Goal: Transaction & Acquisition: Book appointment/travel/reservation

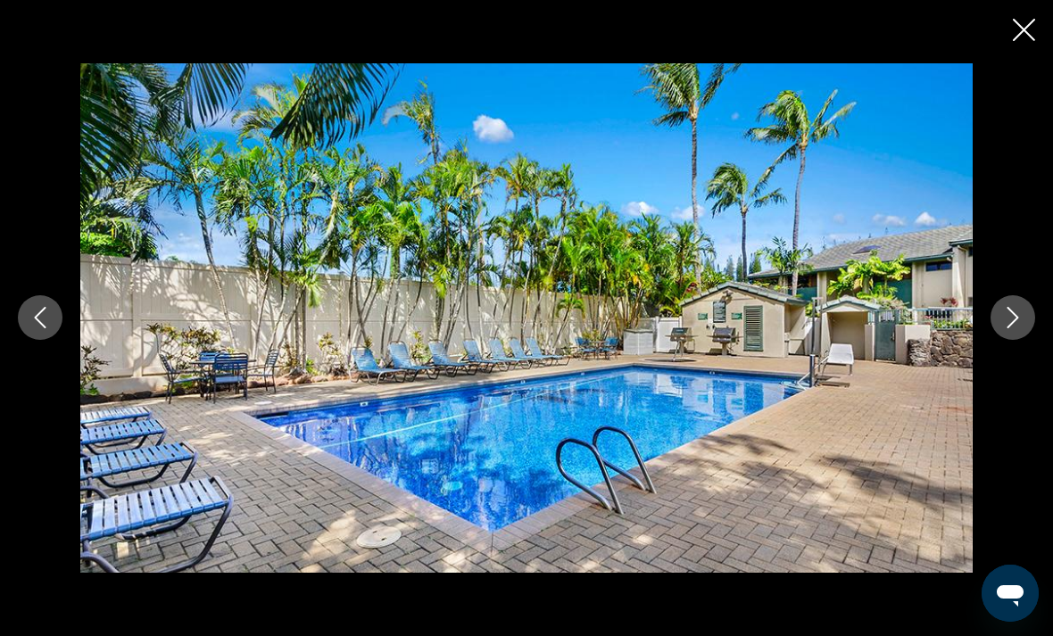
click at [1028, 34] on icon "Close slideshow" at bounding box center [1024, 30] width 22 height 22
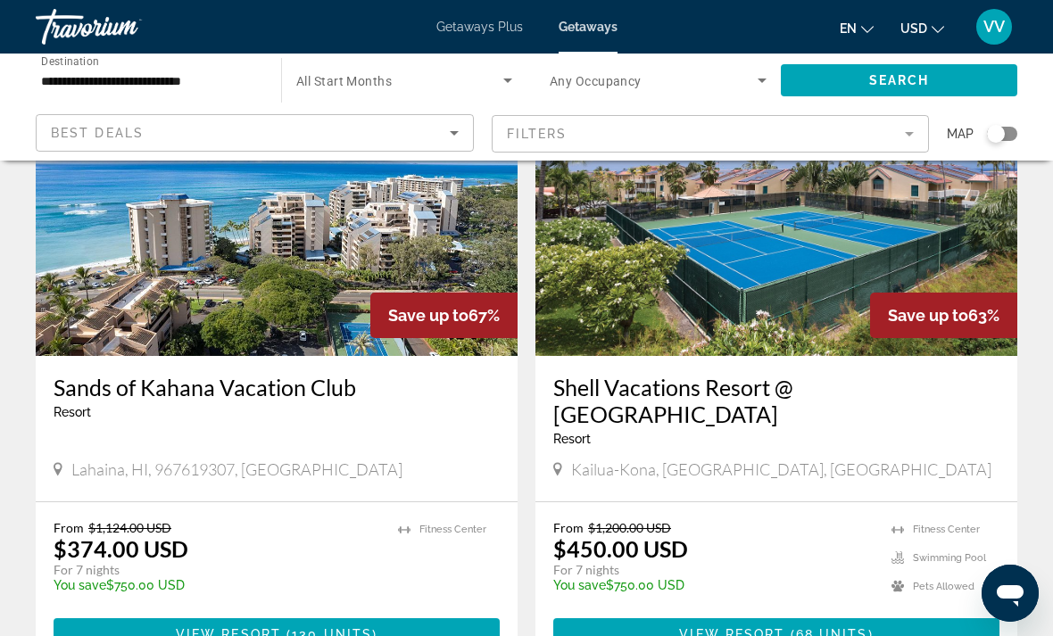
scroll to position [3399, 0]
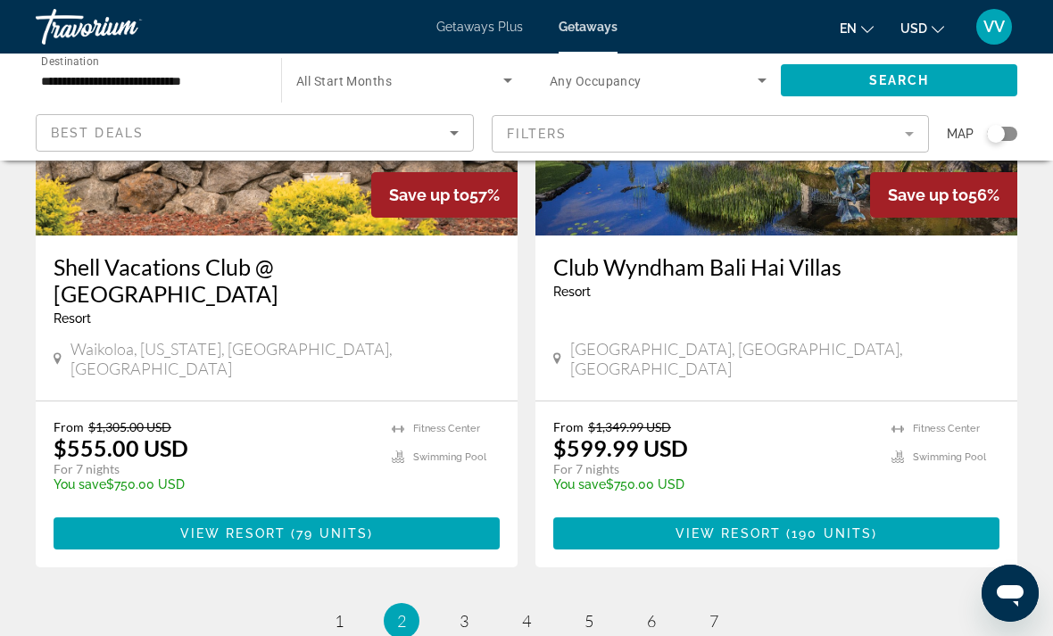
scroll to position [3516, 0]
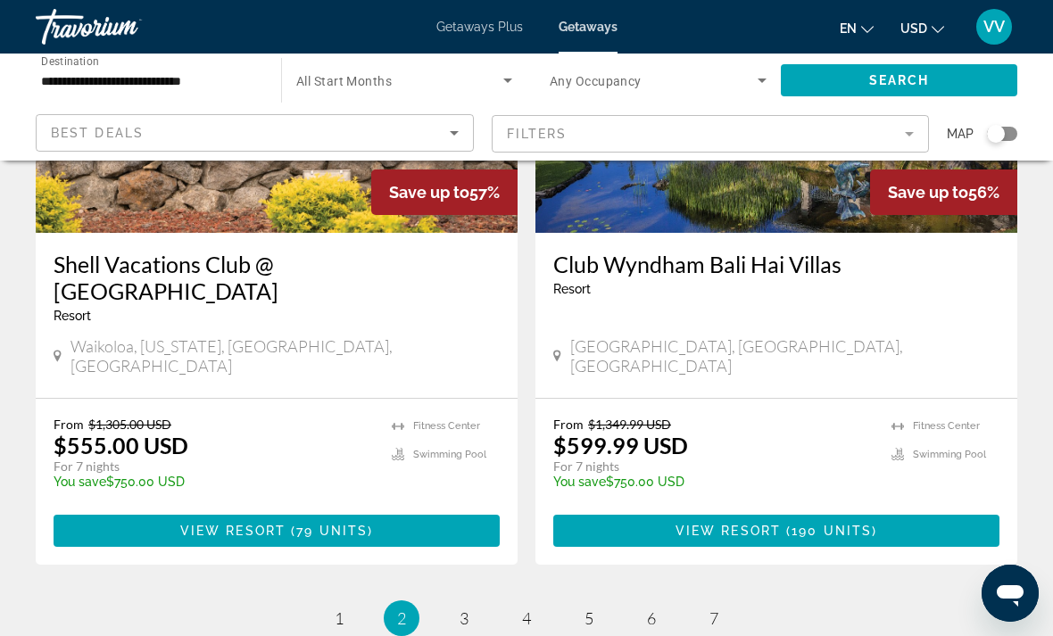
click at [477, 601] on li "page 3" at bounding box center [464, 619] width 36 height 36
click at [470, 603] on link "page 3" at bounding box center [464, 618] width 31 height 31
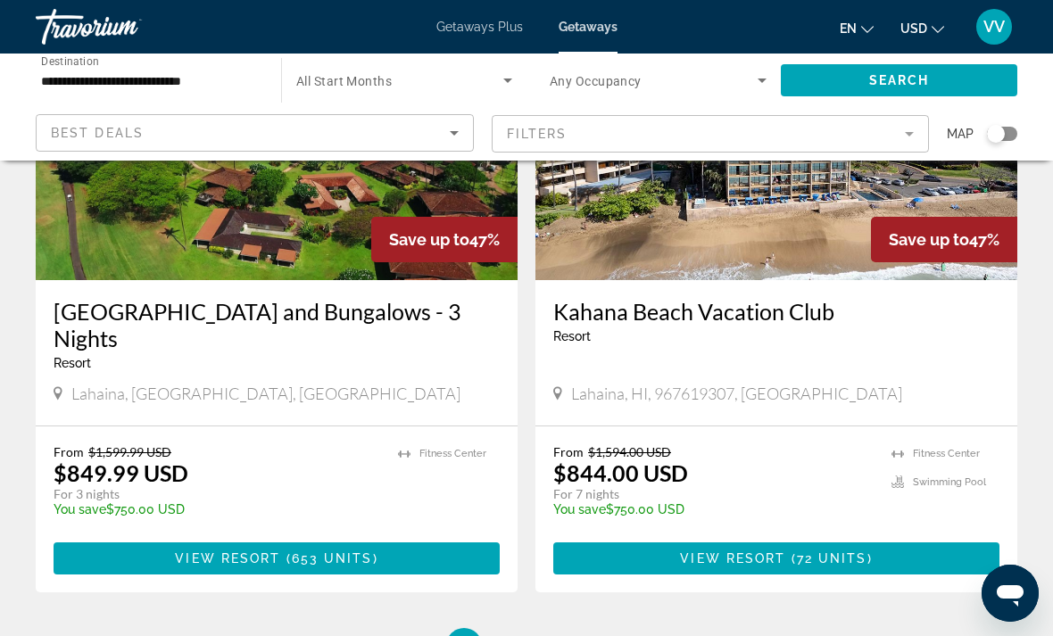
scroll to position [3407, 0]
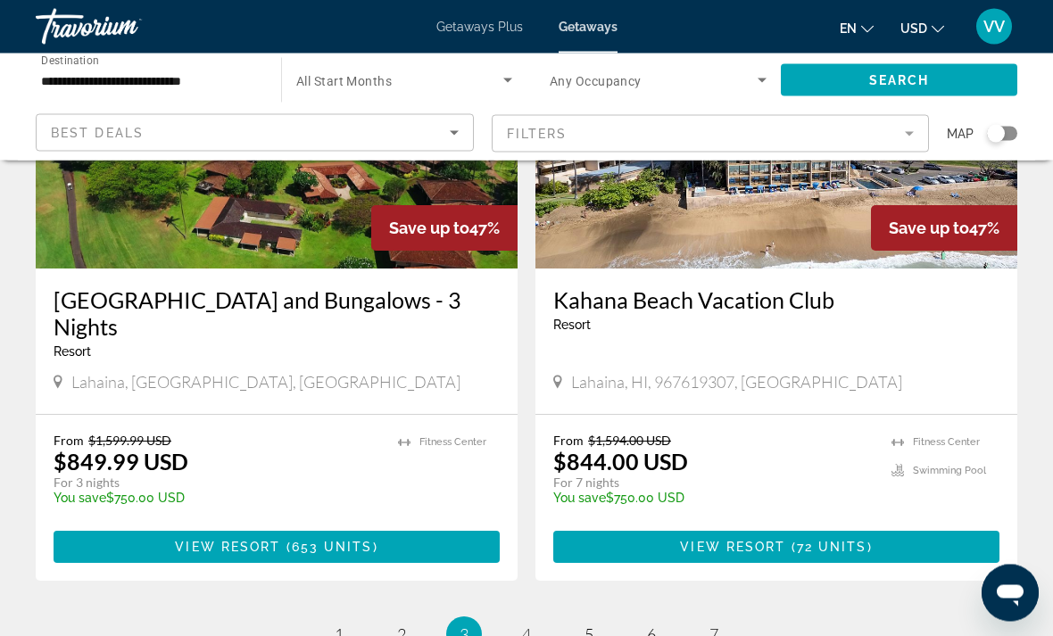
click at [540, 618] on ul "3 / 7 page 1 page 2 You're on page 3 page 4 page 5 page 6 page 7" at bounding box center [527, 636] width 982 height 36
click at [532, 620] on link "page 4" at bounding box center [526, 635] width 31 height 31
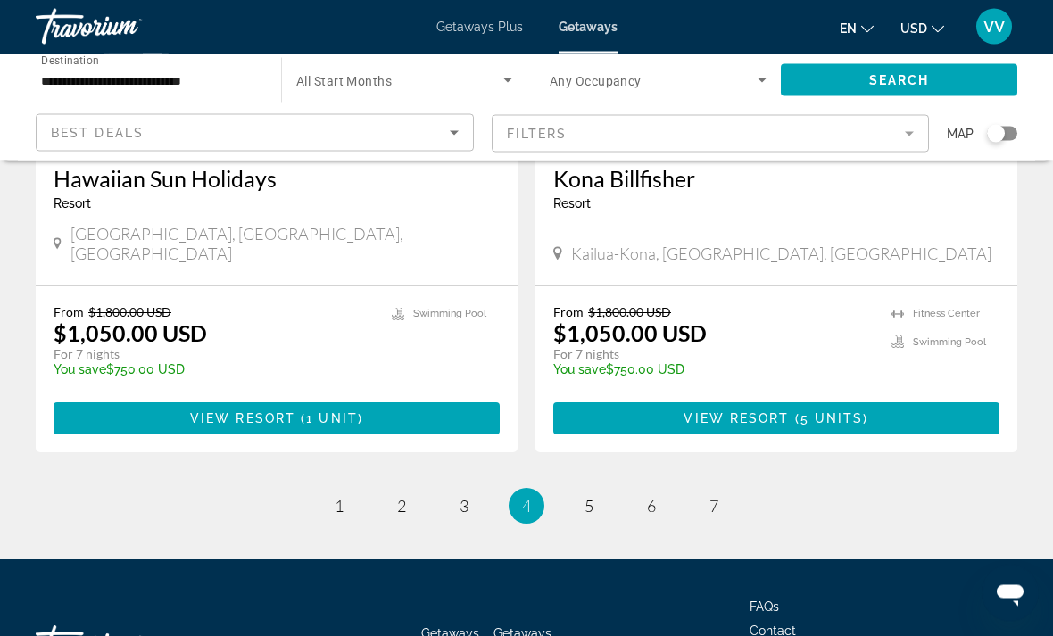
scroll to position [3542, 0]
click at [601, 491] on link "page 5" at bounding box center [589, 506] width 31 height 31
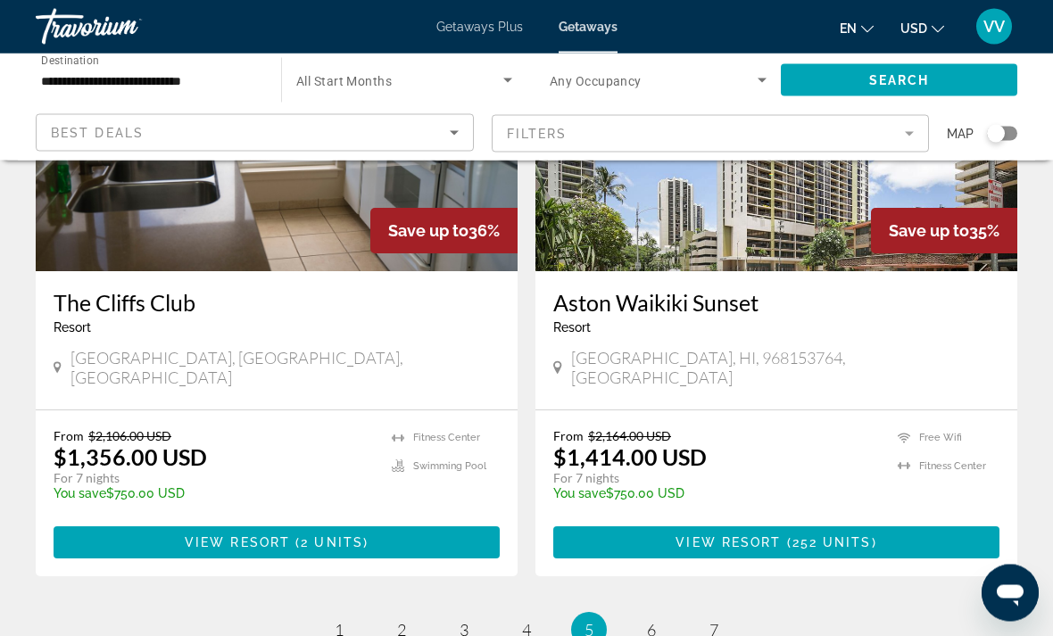
scroll to position [3478, 0]
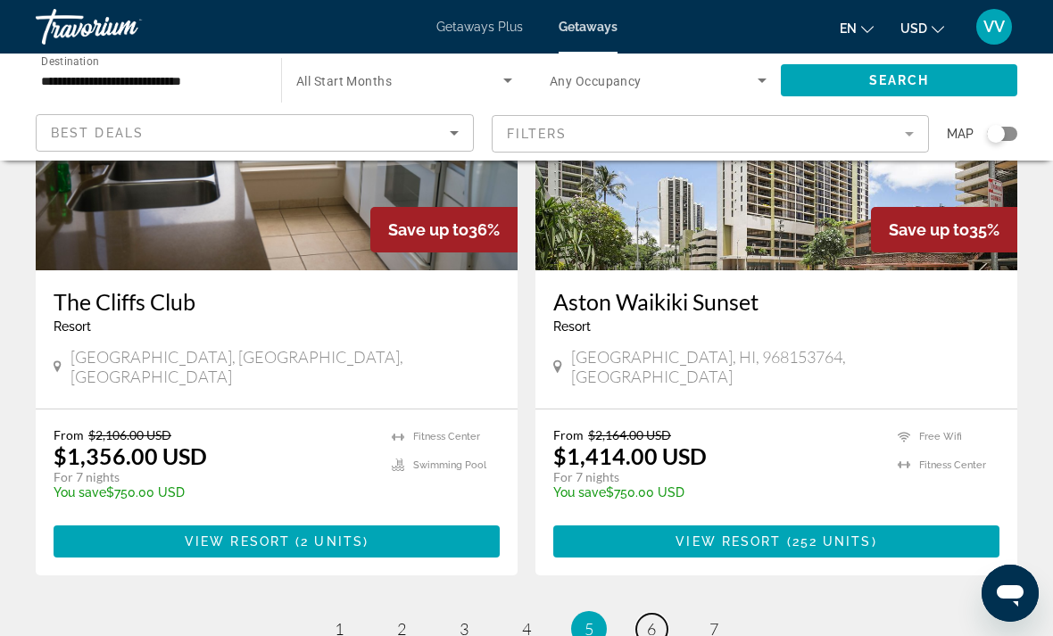
click at [653, 619] on span "6" at bounding box center [651, 629] width 9 height 20
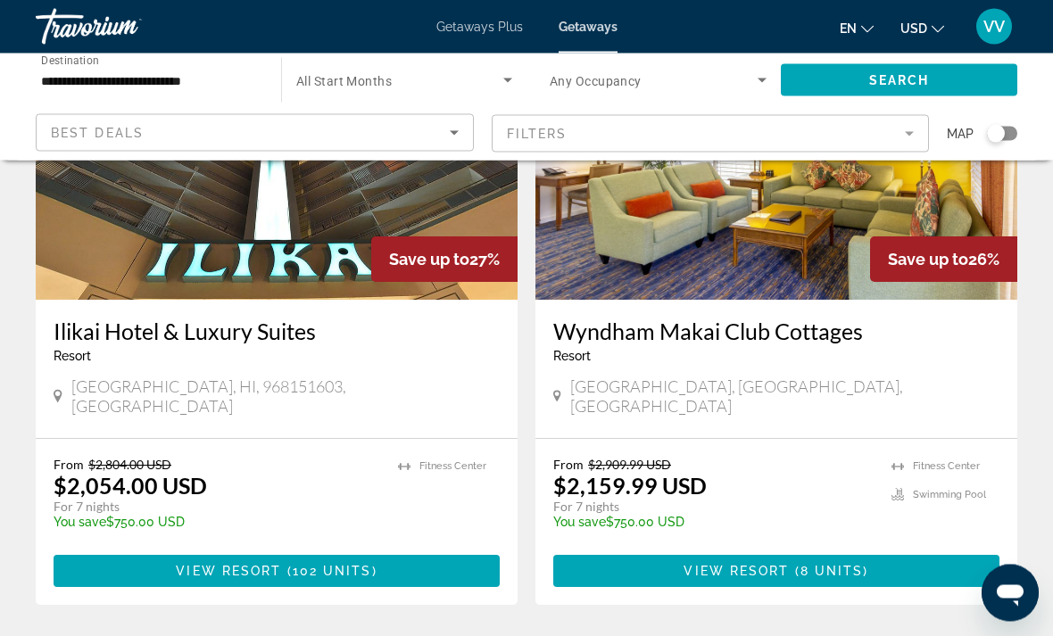
scroll to position [3379, 0]
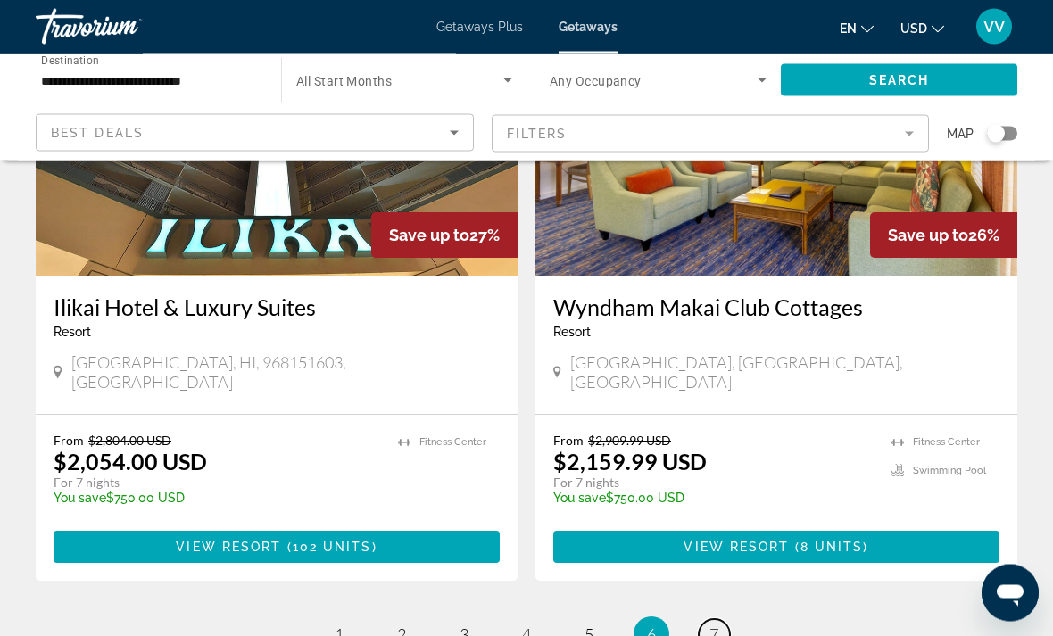
click at [726, 620] on link "page 7" at bounding box center [714, 635] width 31 height 31
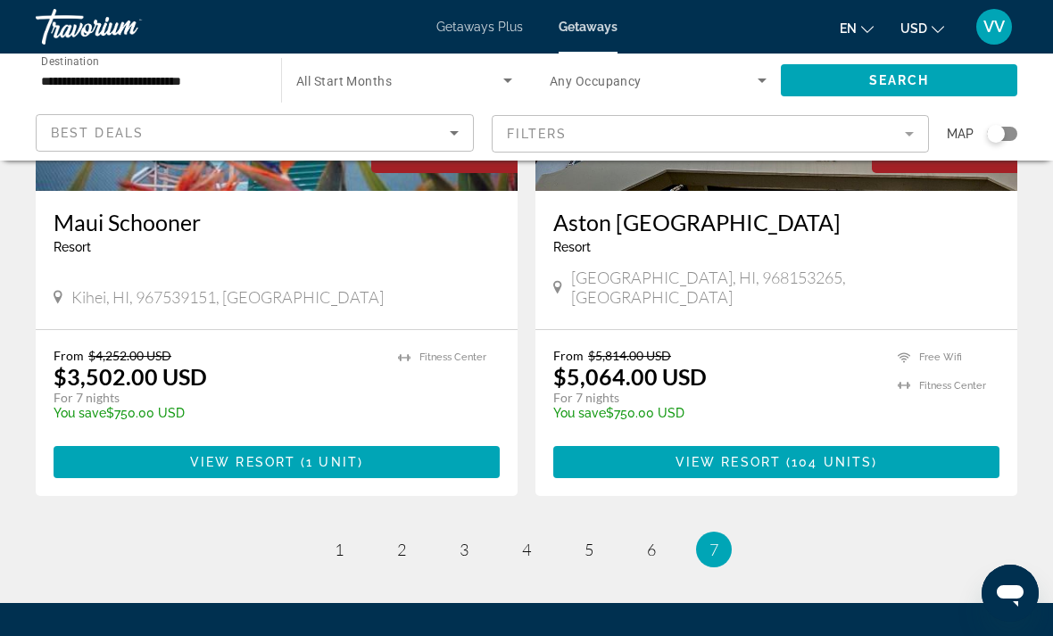
scroll to position [1554, 0]
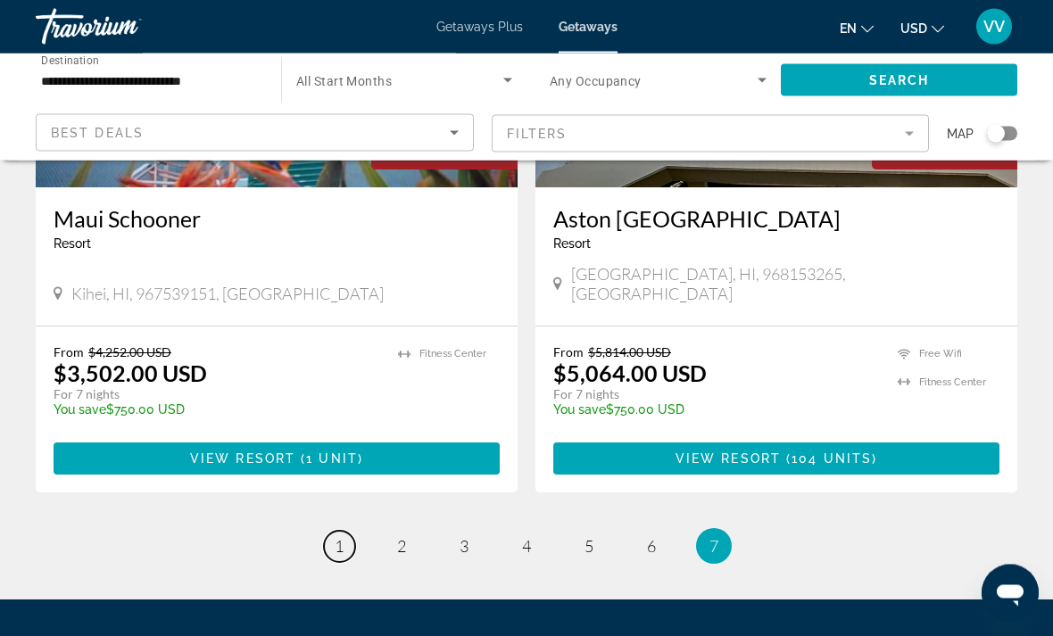
click at [327, 532] on link "page 1" at bounding box center [339, 547] width 31 height 31
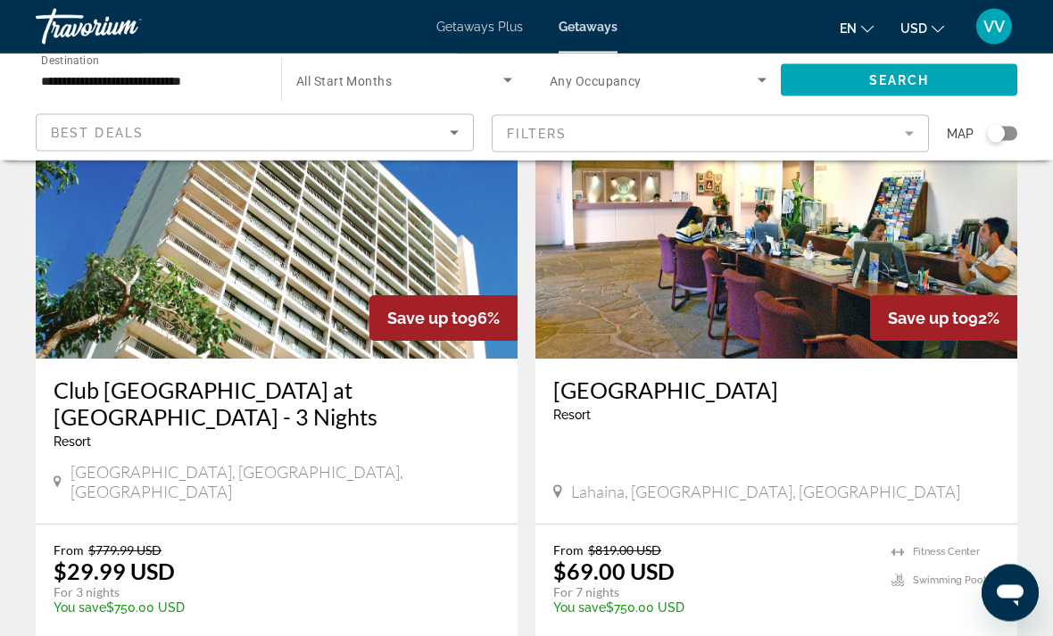
scroll to position [144, 0]
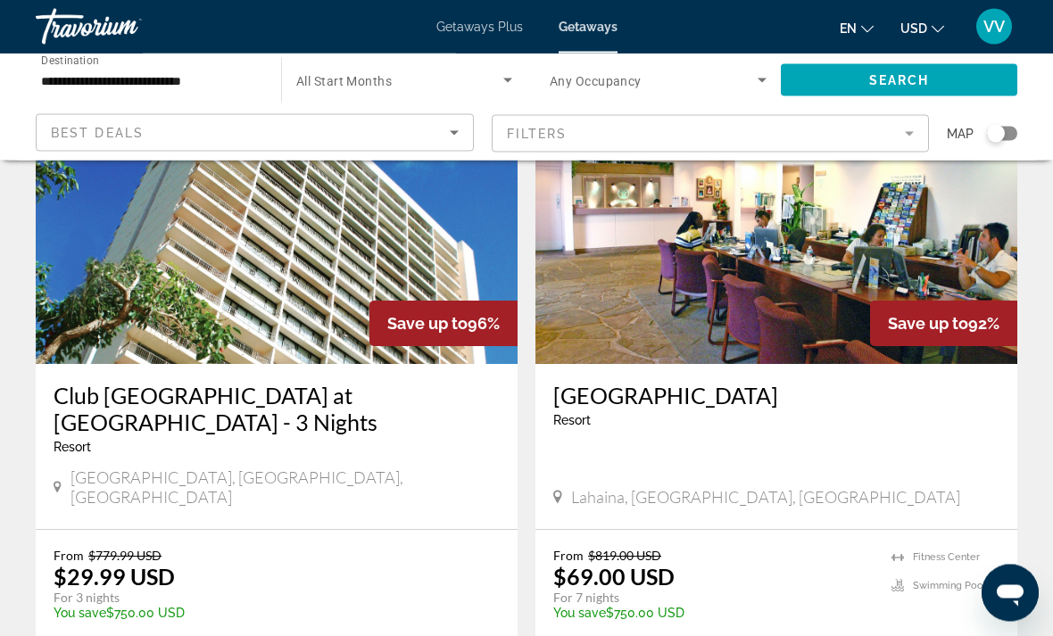
click at [155, 383] on h3 "Club [GEOGRAPHIC_DATA] at [GEOGRAPHIC_DATA] - 3 Nights" at bounding box center [277, 410] width 446 height 54
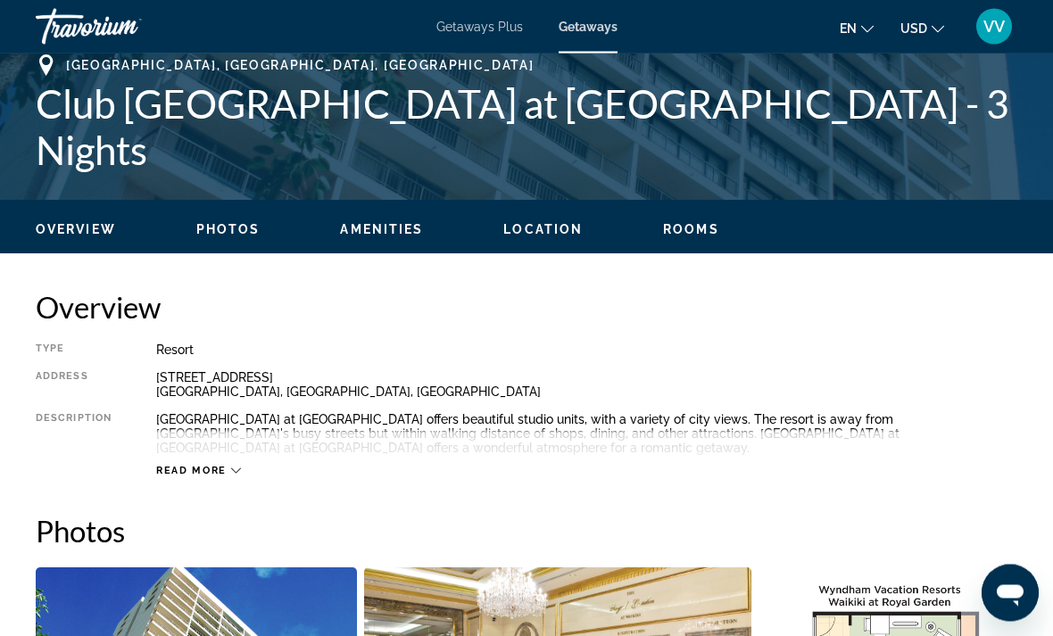
scroll to position [702, 0]
click at [206, 469] on span "Read more" at bounding box center [191, 471] width 71 height 12
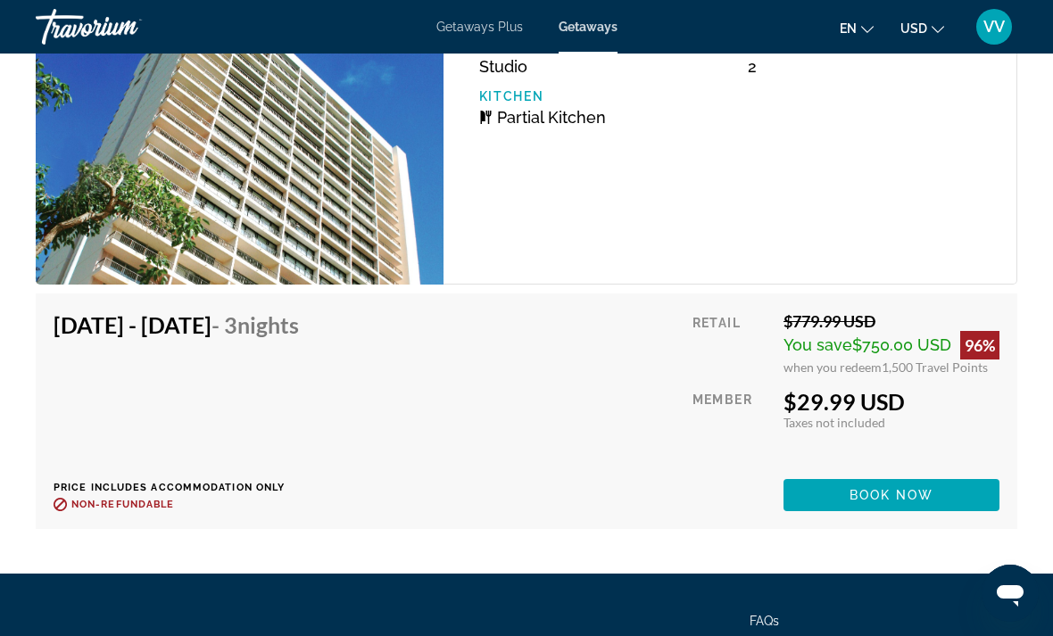
scroll to position [3303, 0]
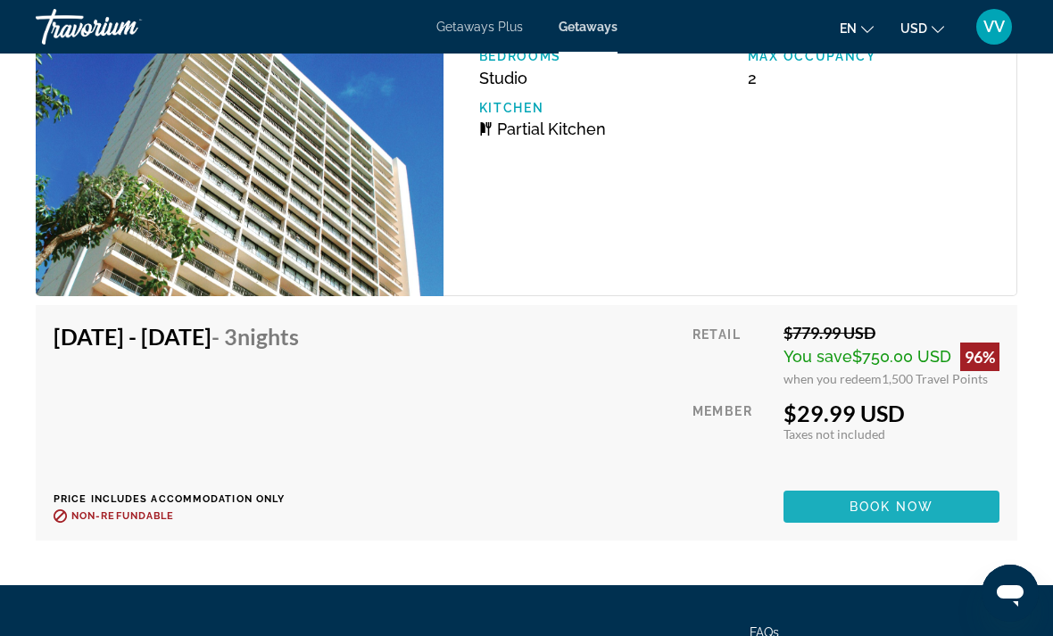
click at [931, 501] on span "Book now" at bounding box center [892, 507] width 85 height 14
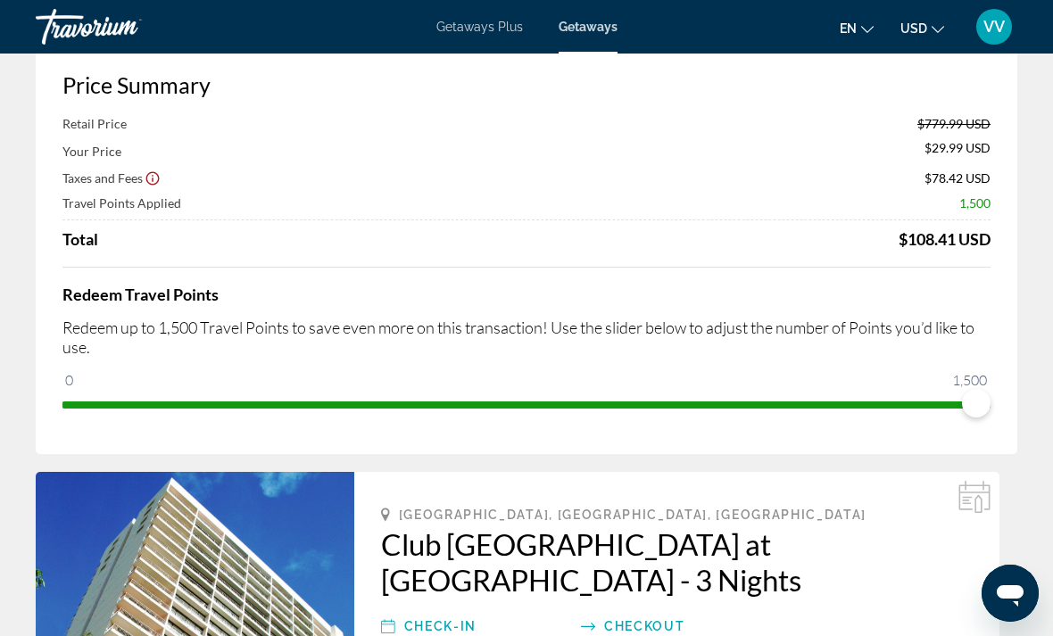
scroll to position [58, 0]
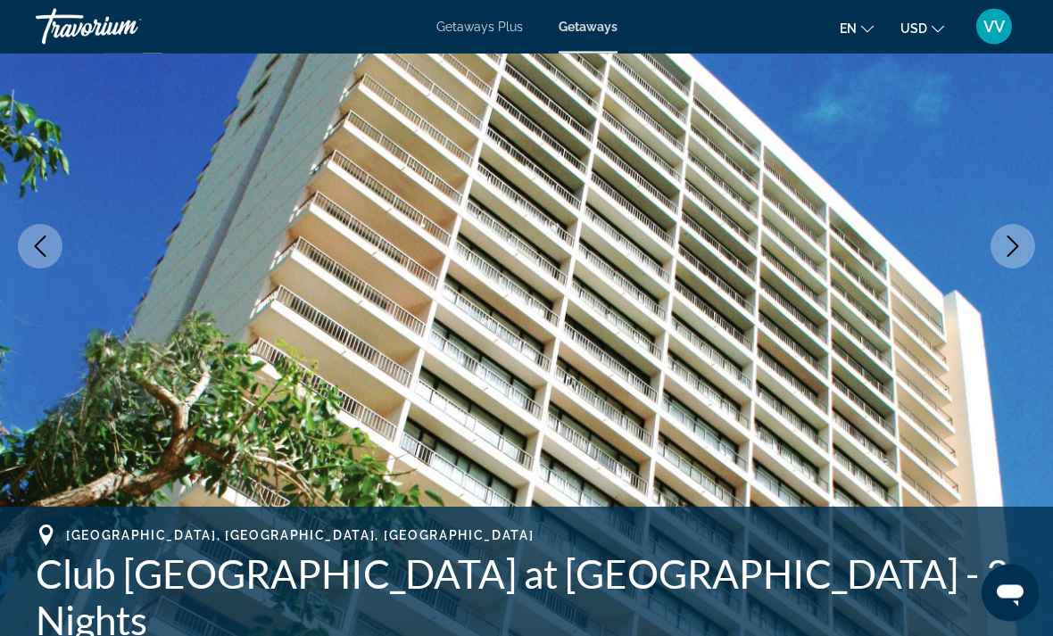
scroll to position [225, 0]
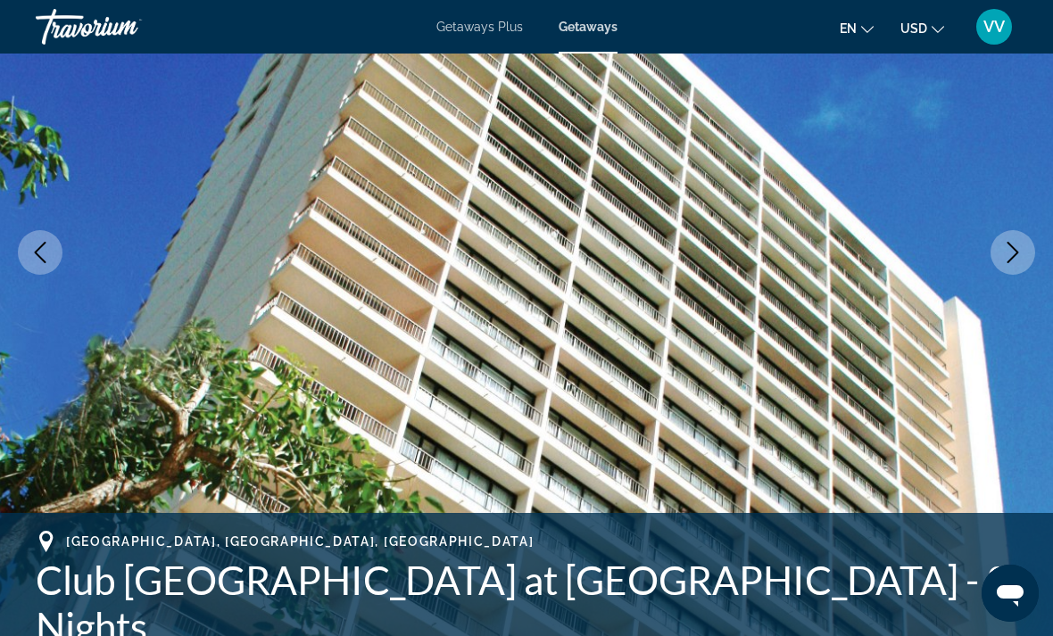
click at [1022, 258] on icon "Next image" at bounding box center [1012, 252] width 21 height 21
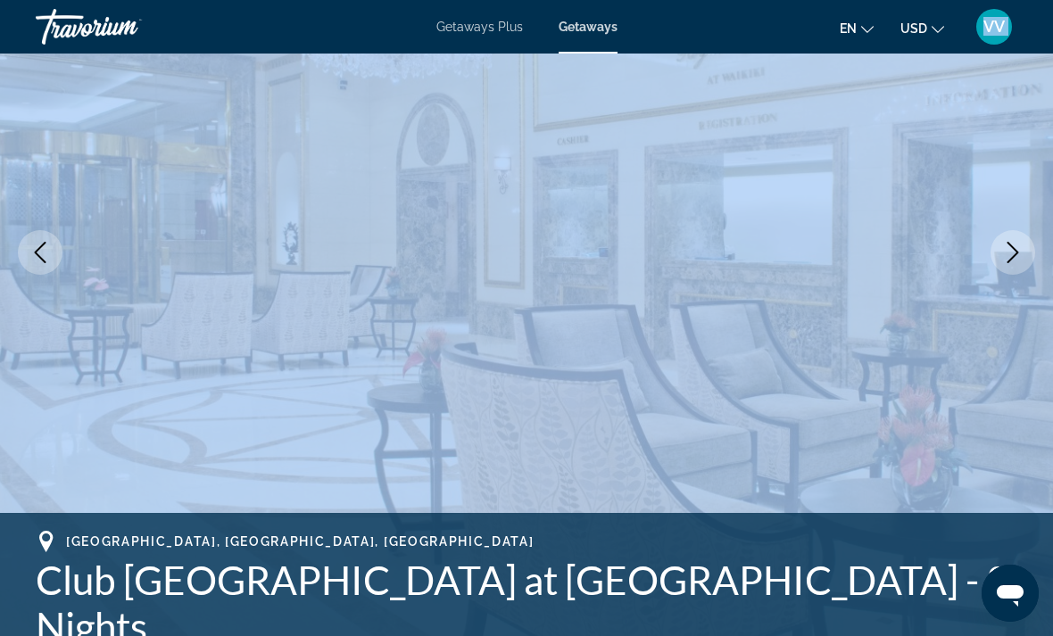
click at [1042, 315] on img "Main content" at bounding box center [526, 253] width 1053 height 848
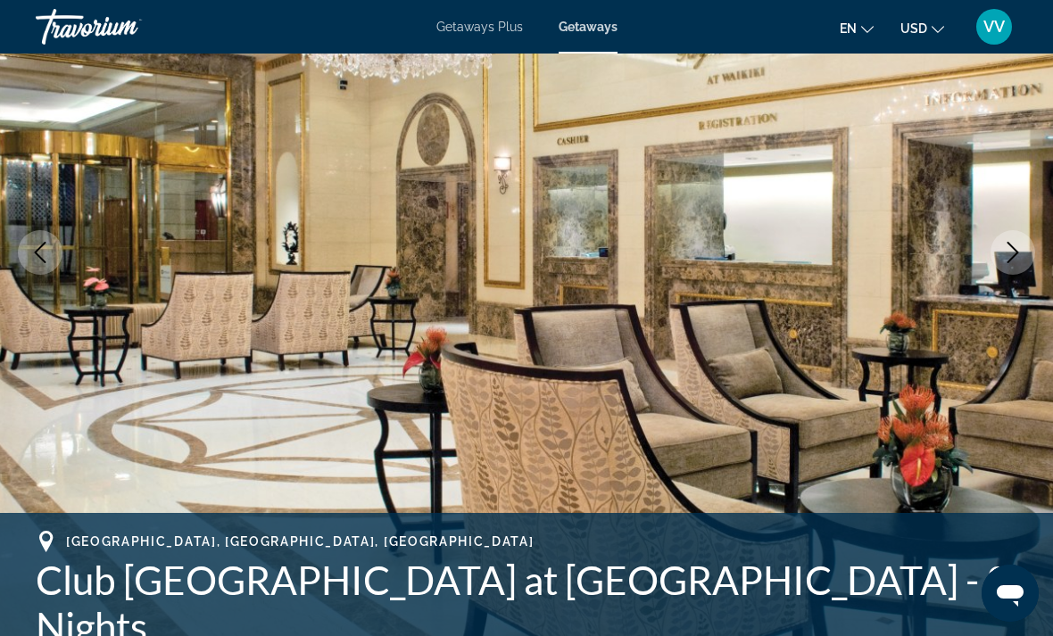
click at [1043, 309] on img "Main content" at bounding box center [526, 253] width 1053 height 848
click at [26, 306] on img "Main content" at bounding box center [526, 253] width 1053 height 848
click at [1020, 256] on icon "Next image" at bounding box center [1012, 252] width 21 height 21
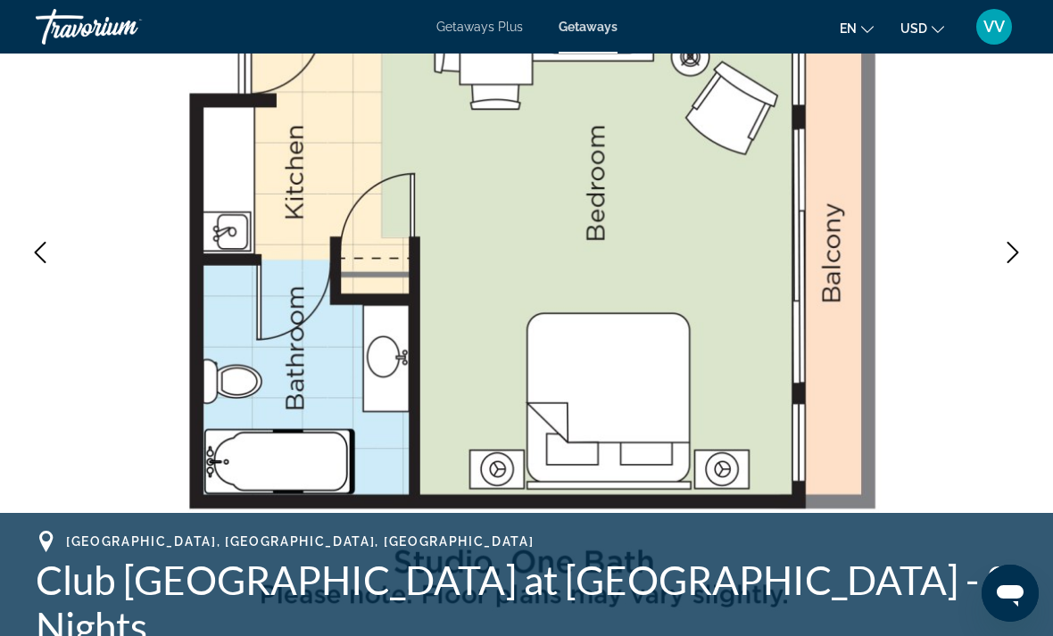
click at [1022, 256] on icon "Next image" at bounding box center [1012, 252] width 21 height 21
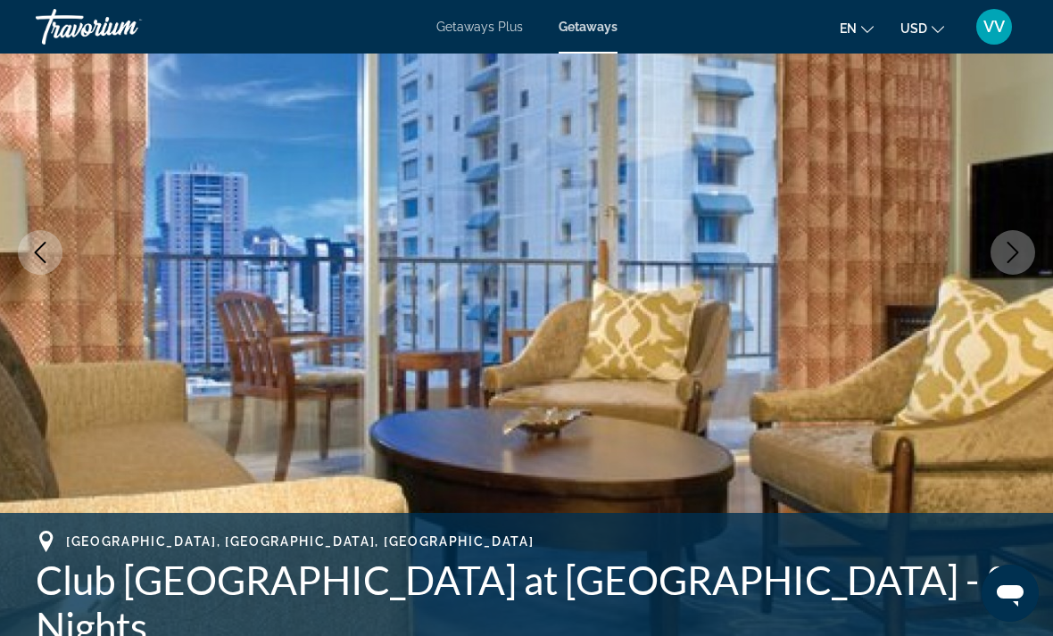
click at [1023, 254] on icon "Next image" at bounding box center [1012, 252] width 21 height 21
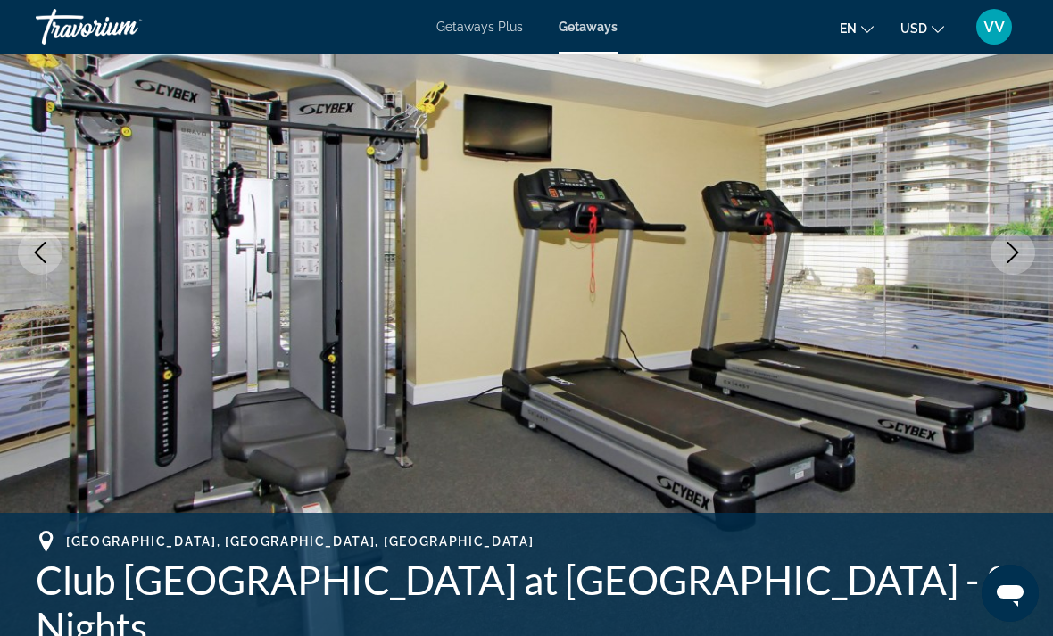
click at [1019, 255] on icon "Next image" at bounding box center [1012, 252] width 21 height 21
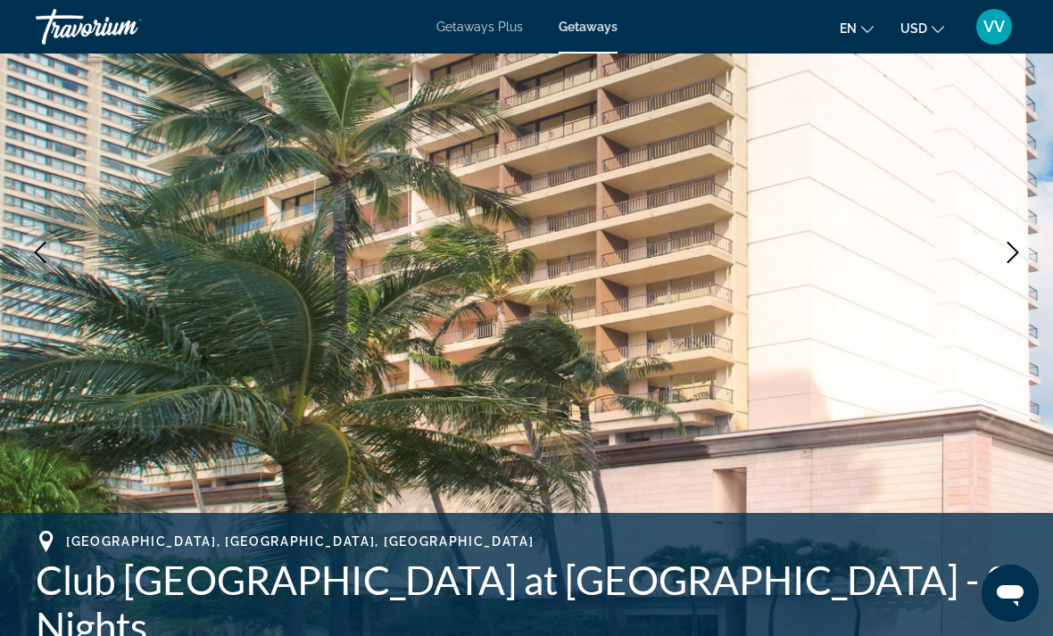
click at [1022, 258] on icon "Next image" at bounding box center [1012, 252] width 21 height 21
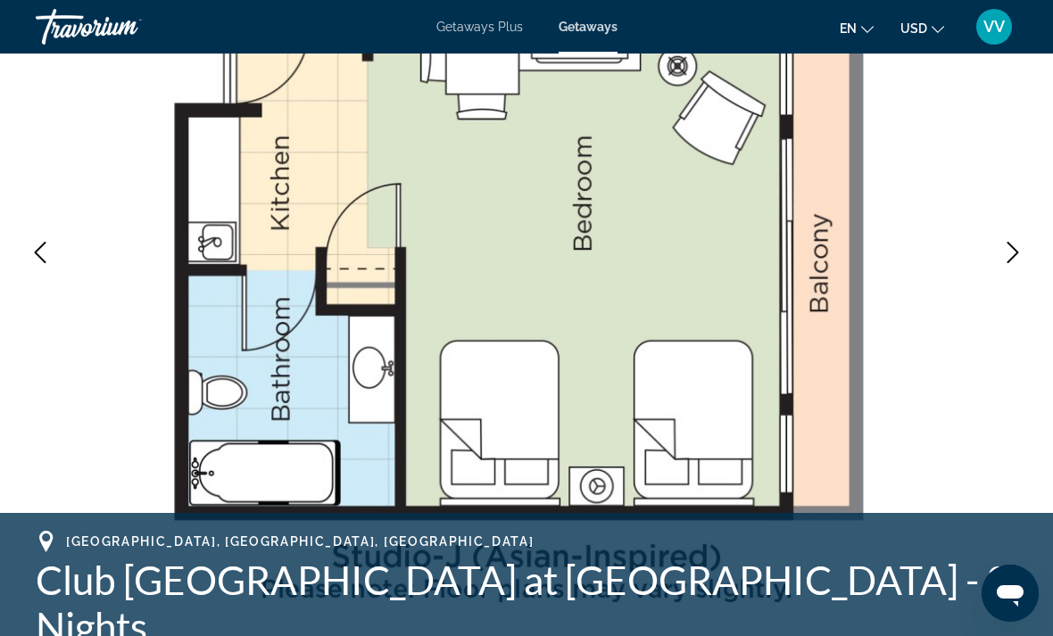
click at [1022, 262] on icon "Next image" at bounding box center [1012, 252] width 21 height 21
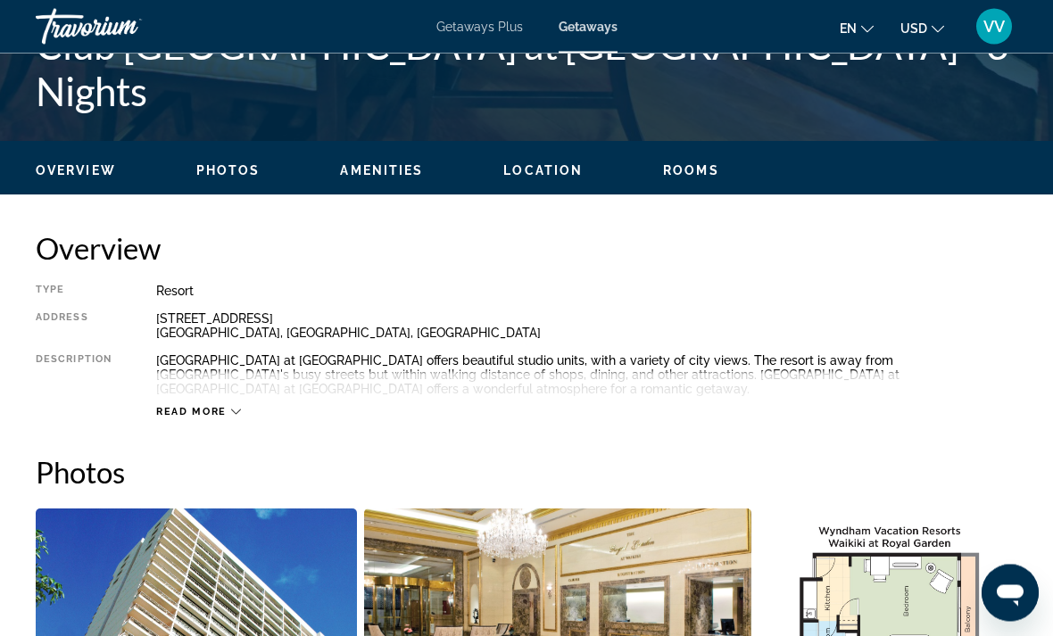
click at [202, 417] on span "Read more" at bounding box center [191, 413] width 71 height 12
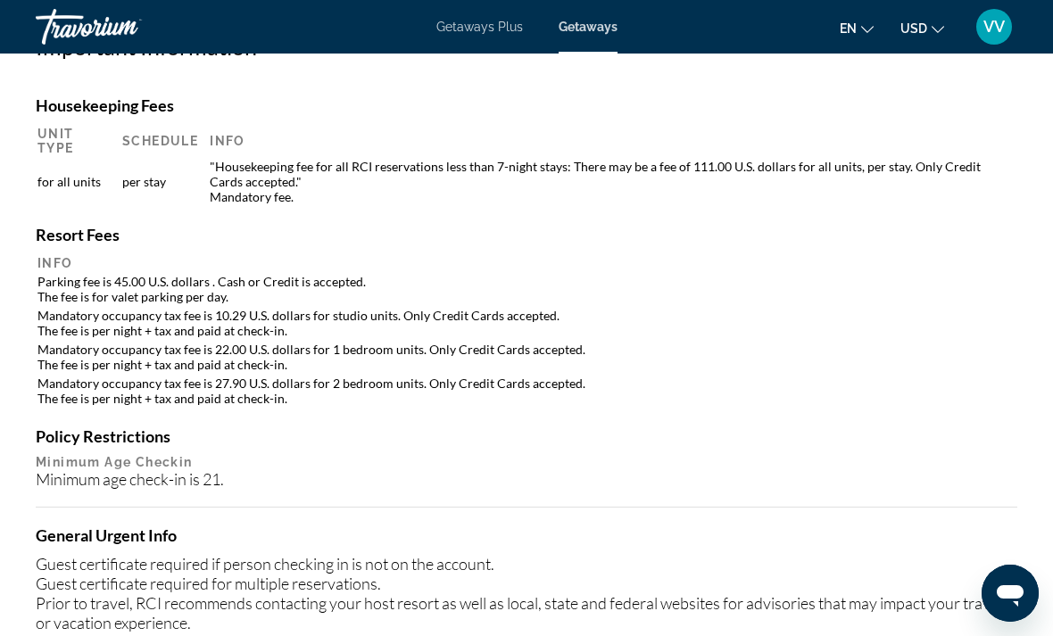
scroll to position [1846, 0]
